Goal: Information Seeking & Learning: Learn about a topic

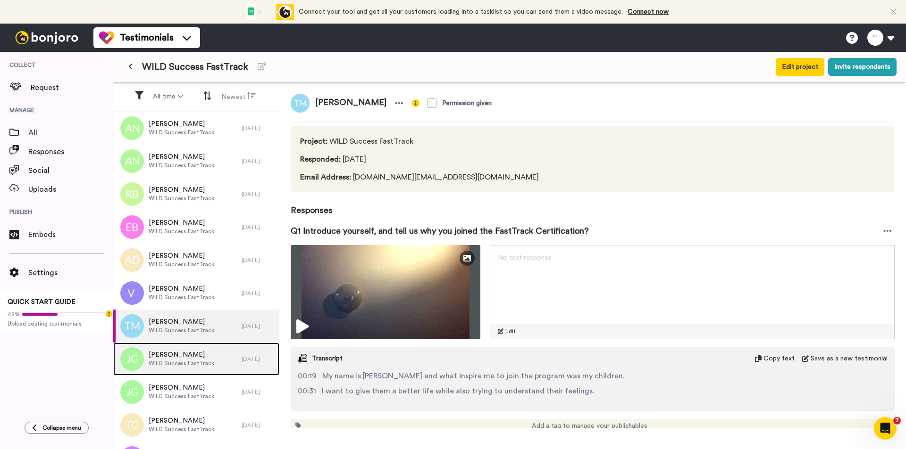
click at [175, 285] on span "WILD Success FastTrack" at bounding box center [182, 364] width 66 height 8
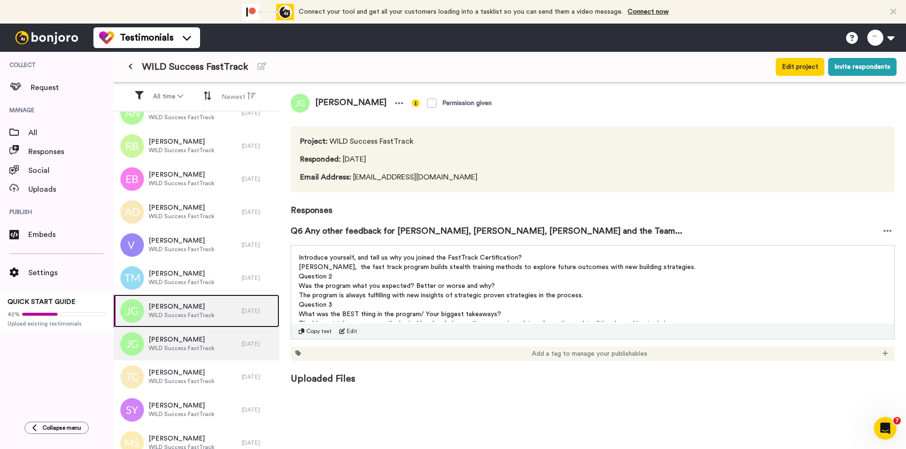
scroll to position [94, 0]
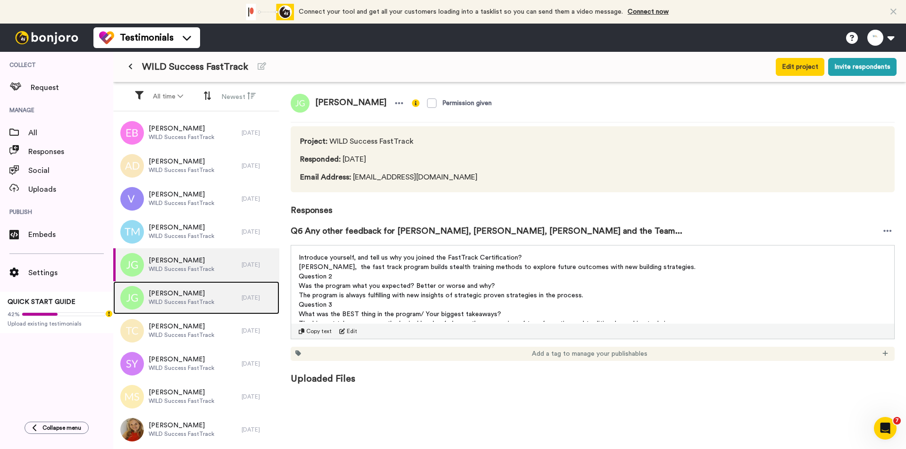
click at [213, 285] on div "[PERSON_NAME] WILD Success FastTrack" at bounding box center [177, 298] width 128 height 33
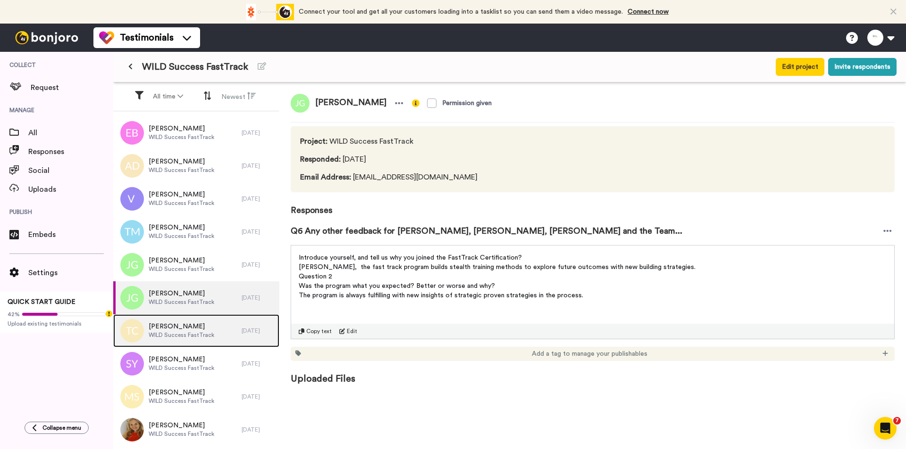
click at [214, 285] on div "[PERSON_NAME] WILD Success FastTrack" at bounding box center [177, 331] width 128 height 33
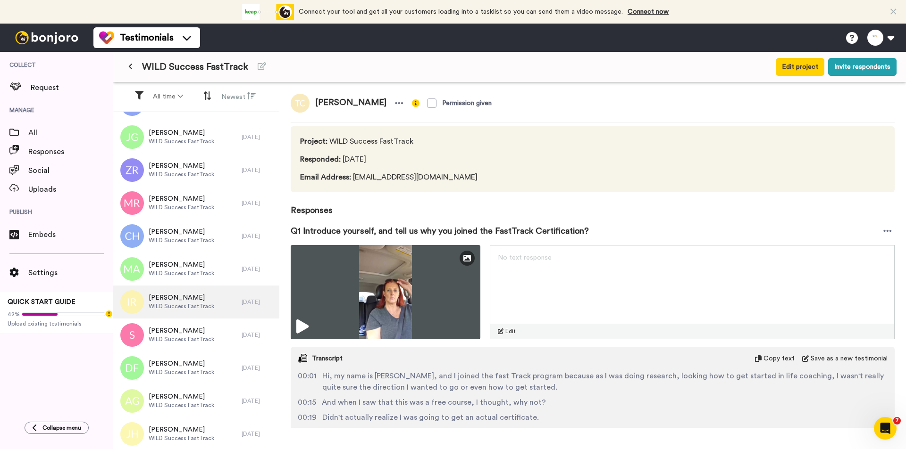
scroll to position [840, 0]
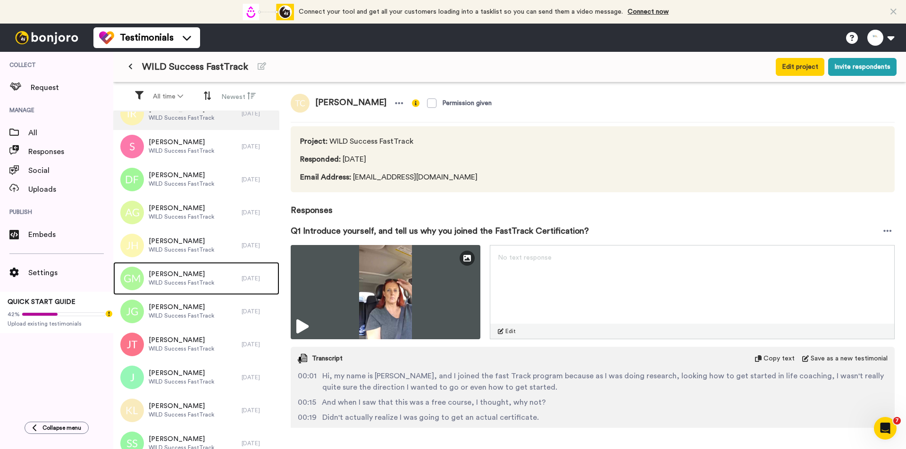
click at [223, 285] on div "[PERSON_NAME] WILD Success FastTrack" at bounding box center [177, 278] width 128 height 33
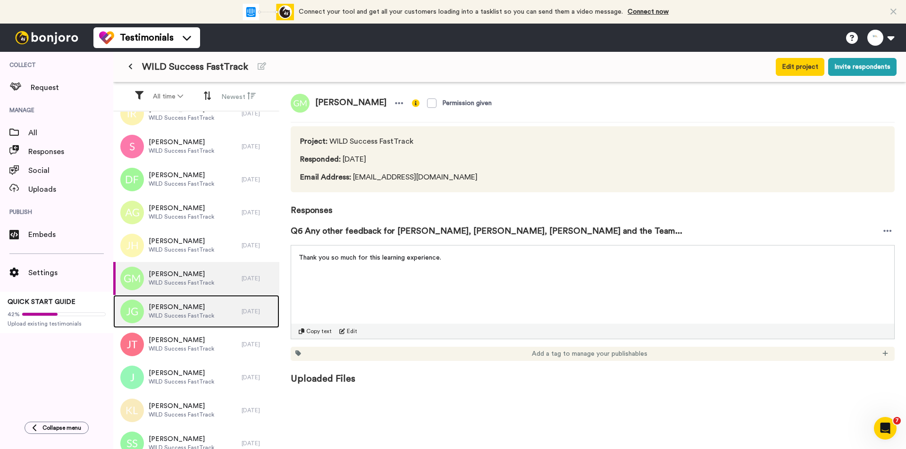
click at [192, 285] on span "[PERSON_NAME]" at bounding box center [182, 307] width 66 height 9
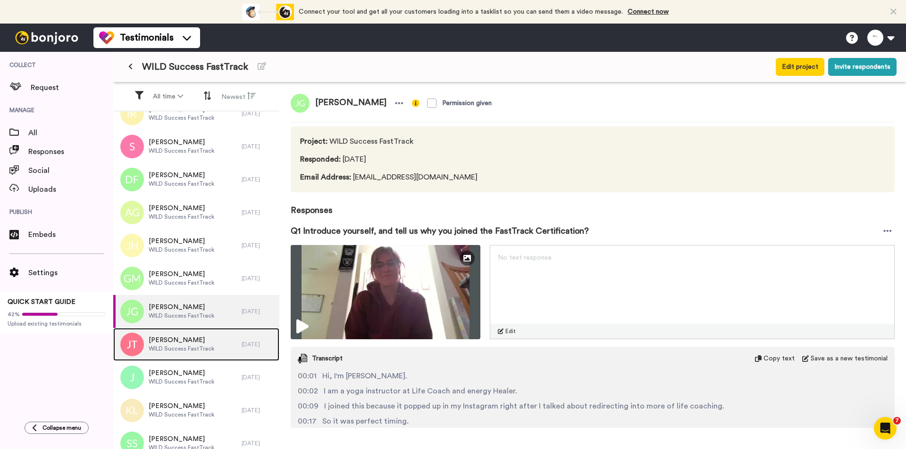
click at [198, 285] on span "WILD Success FastTrack" at bounding box center [182, 349] width 66 height 8
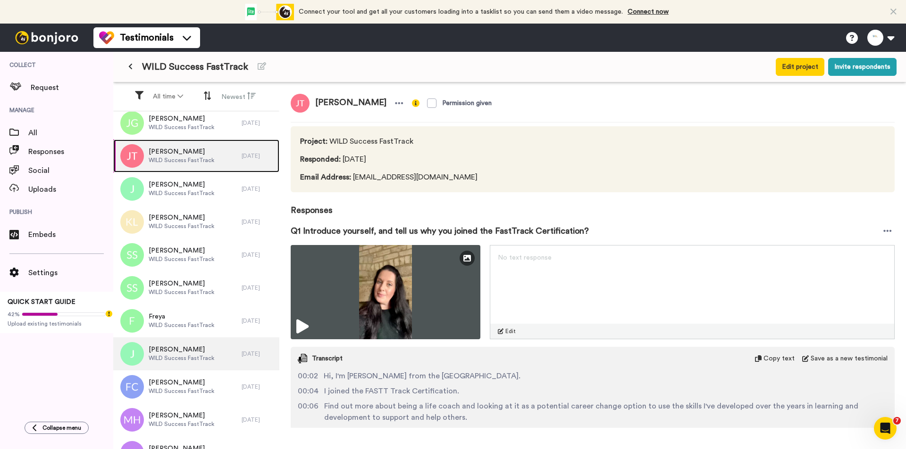
scroll to position [1147, 0]
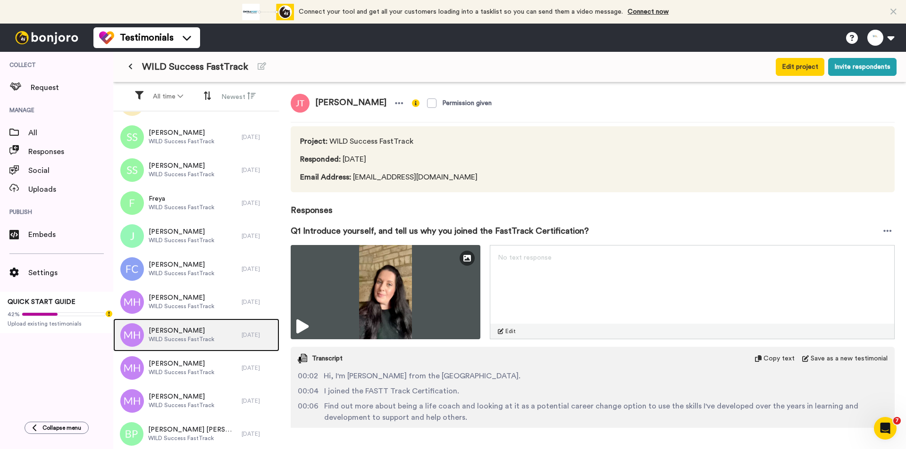
click at [201, 285] on span "[PERSON_NAME]" at bounding box center [182, 330] width 66 height 9
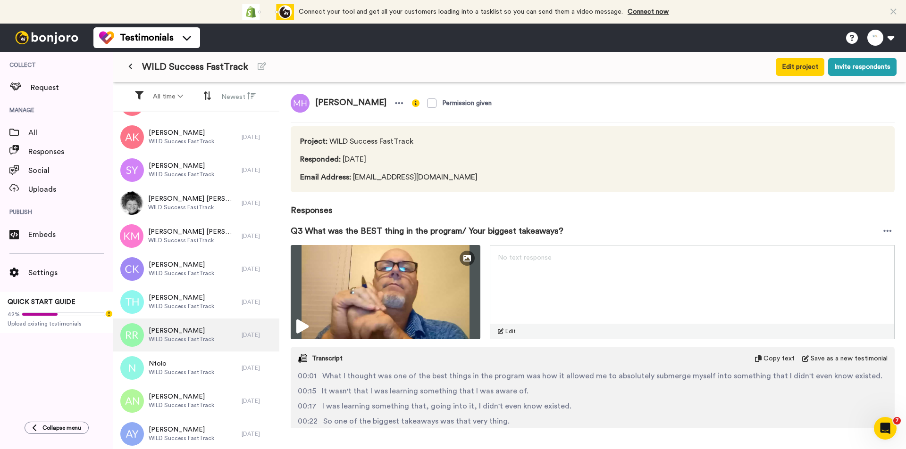
scroll to position [1830, 0]
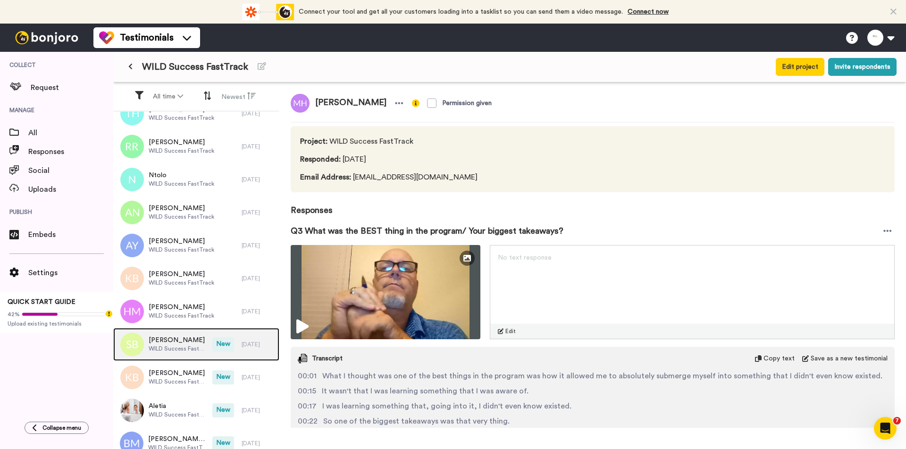
click at [197, 285] on span "WILD Success FastTrack" at bounding box center [178, 349] width 59 height 8
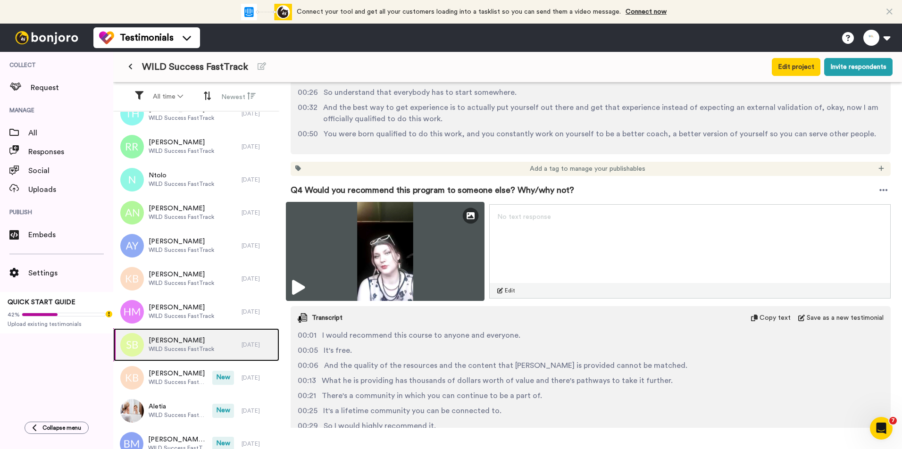
scroll to position [953, 0]
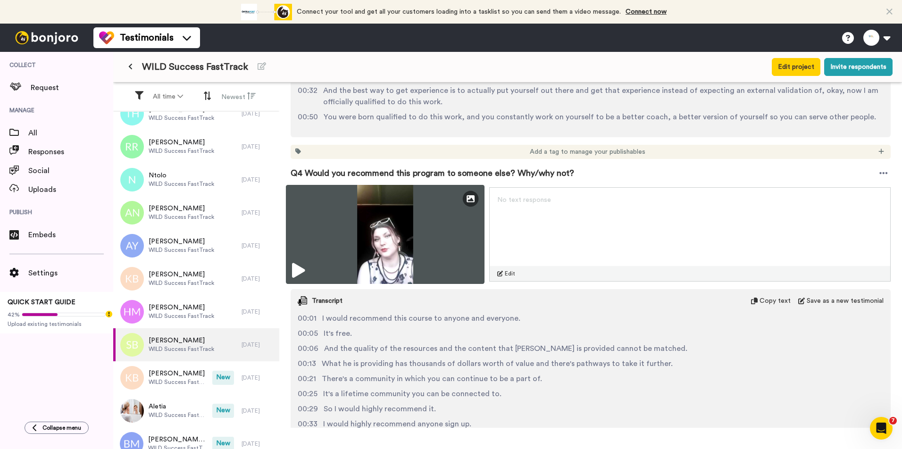
click at [436, 228] on img at bounding box center [385, 234] width 199 height 99
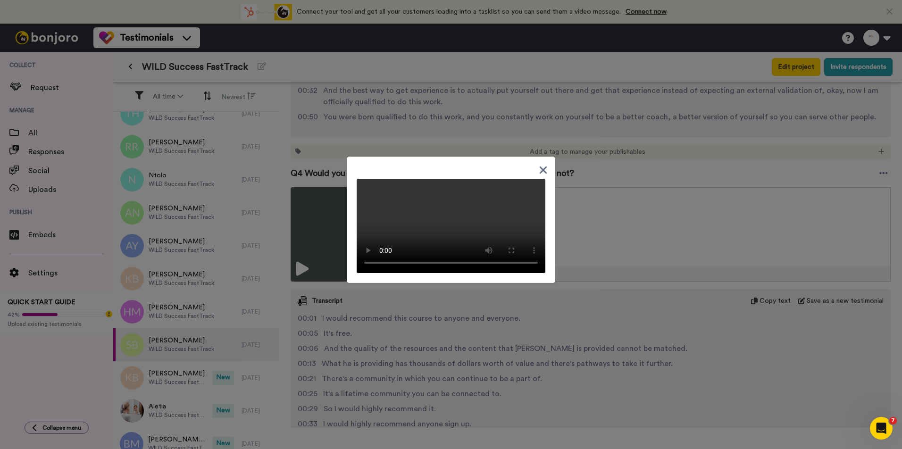
click at [482, 285] on div at bounding box center [451, 224] width 902 height 449
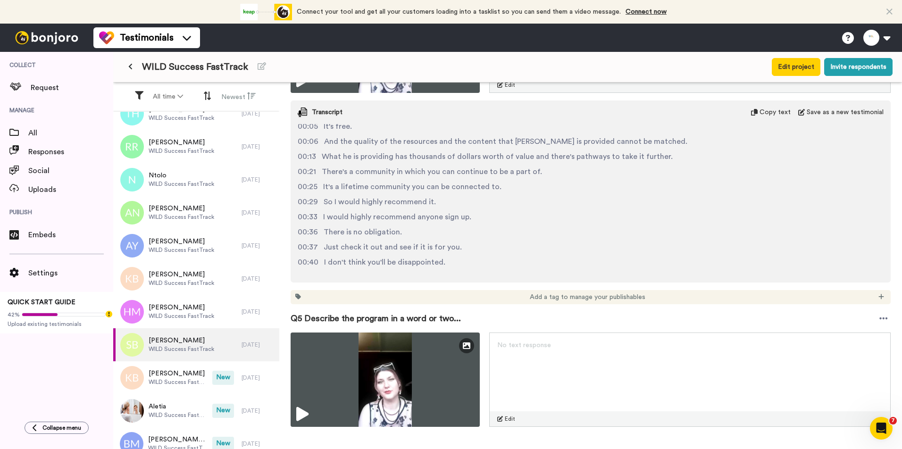
scroll to position [1377, 0]
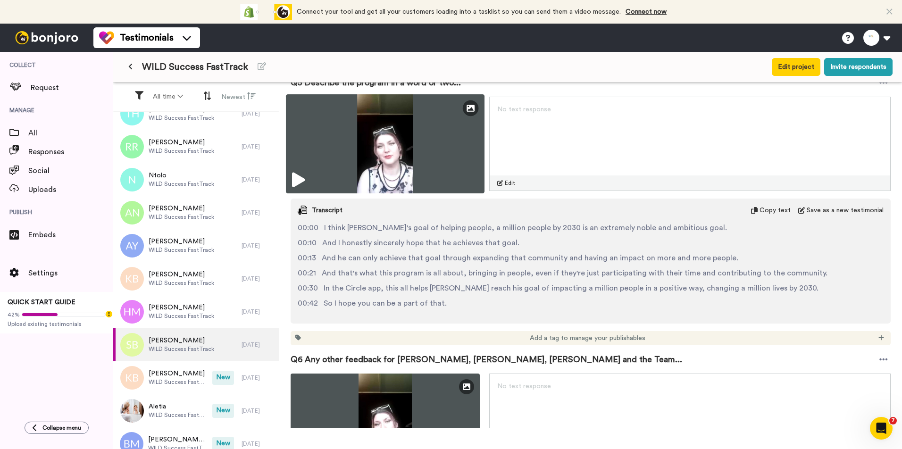
click at [421, 155] on img at bounding box center [385, 143] width 199 height 99
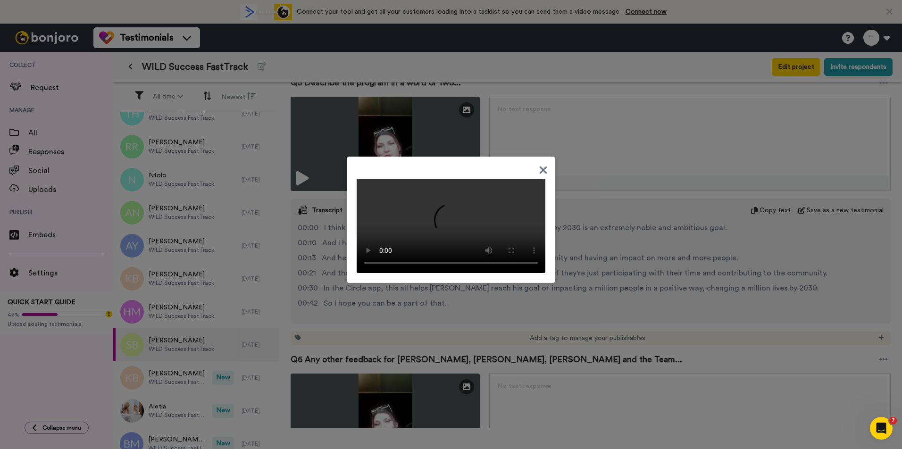
click at [482, 272] on div at bounding box center [451, 224] width 902 height 449
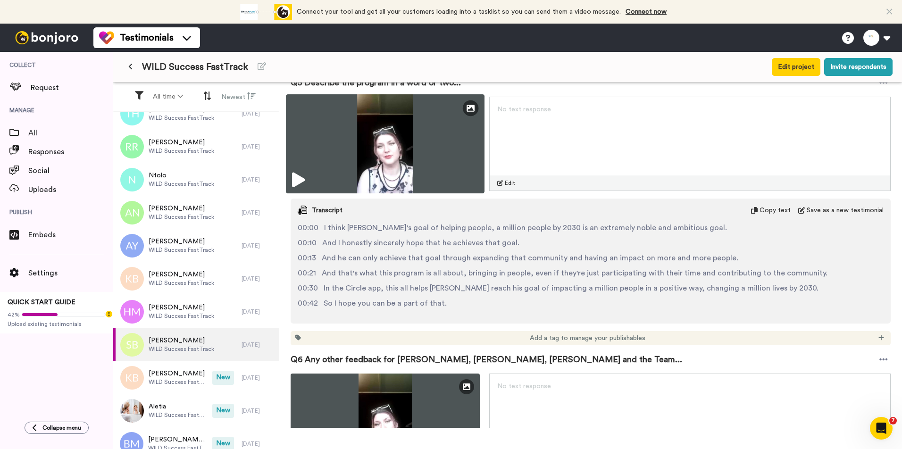
click at [415, 136] on img at bounding box center [385, 143] width 199 height 99
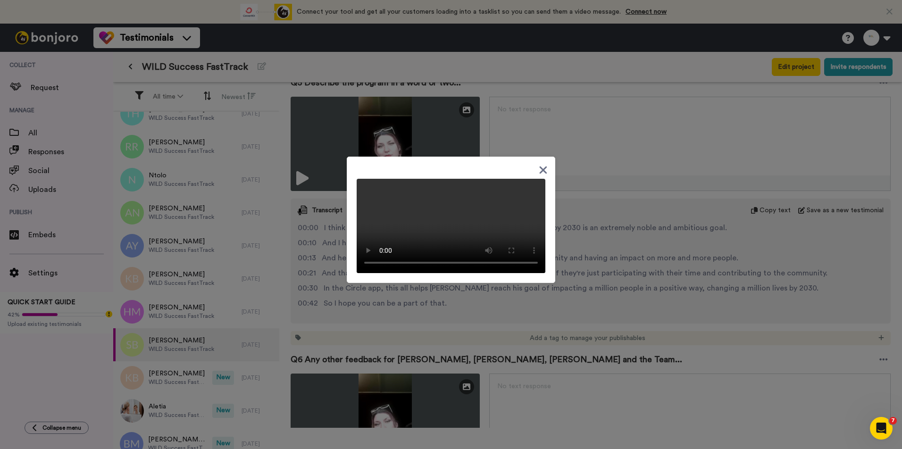
click at [482, 285] on div at bounding box center [451, 224] width 902 height 449
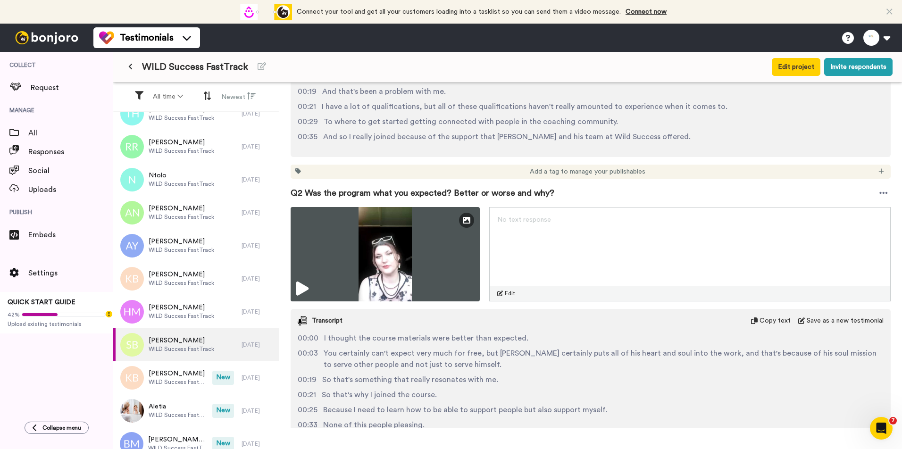
scroll to position [398, 0]
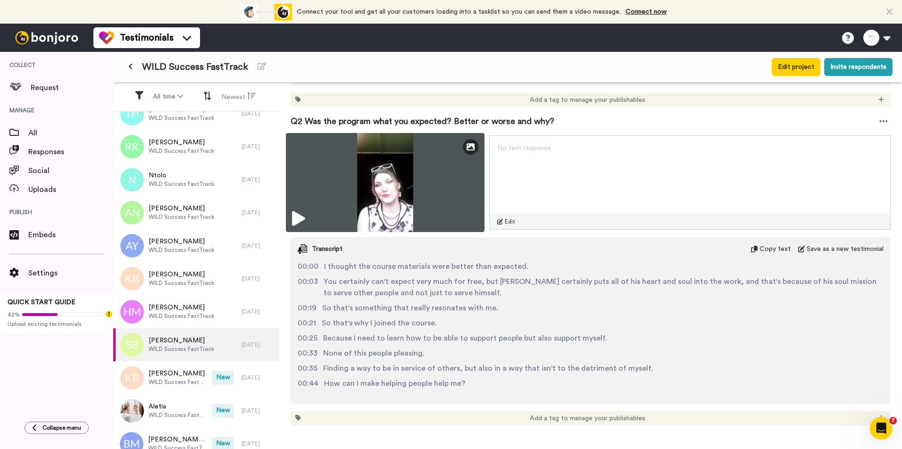
click at [414, 202] on img at bounding box center [385, 182] width 199 height 99
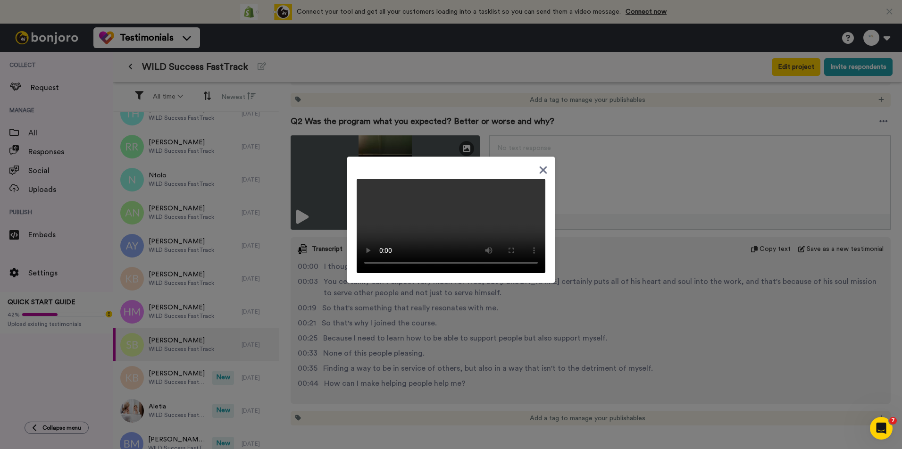
click at [482, 285] on div at bounding box center [451, 224] width 902 height 449
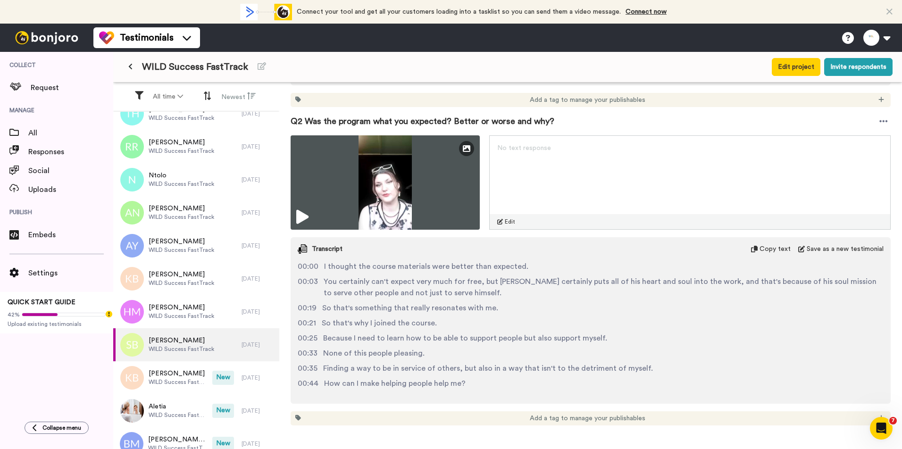
scroll to position [445, 0]
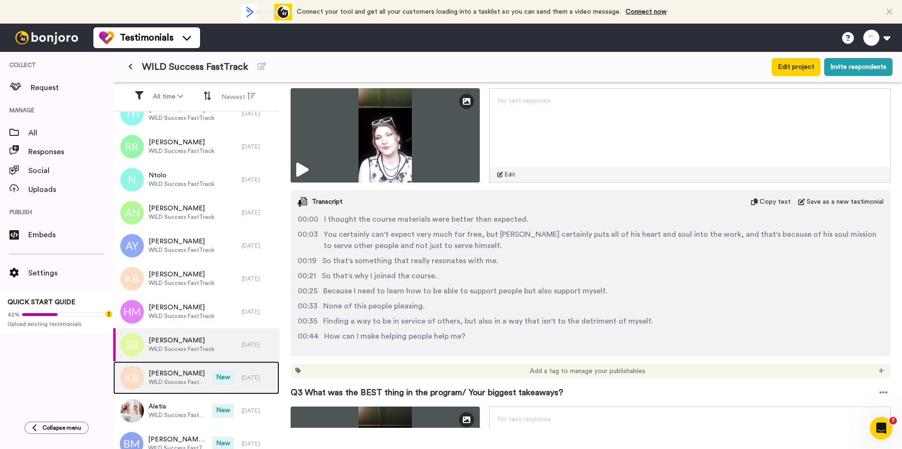
click at [199, 285] on span "[PERSON_NAME]" at bounding box center [178, 373] width 59 height 9
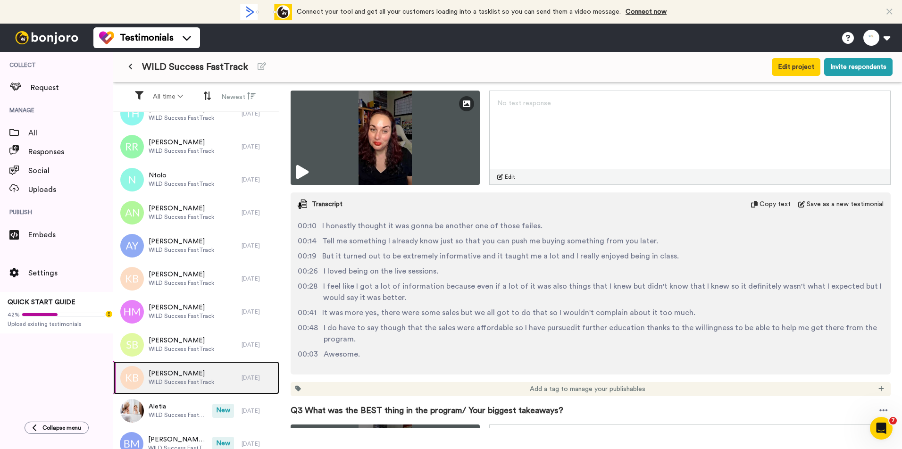
scroll to position [519, 0]
